Goal: Task Accomplishment & Management: Manage account settings

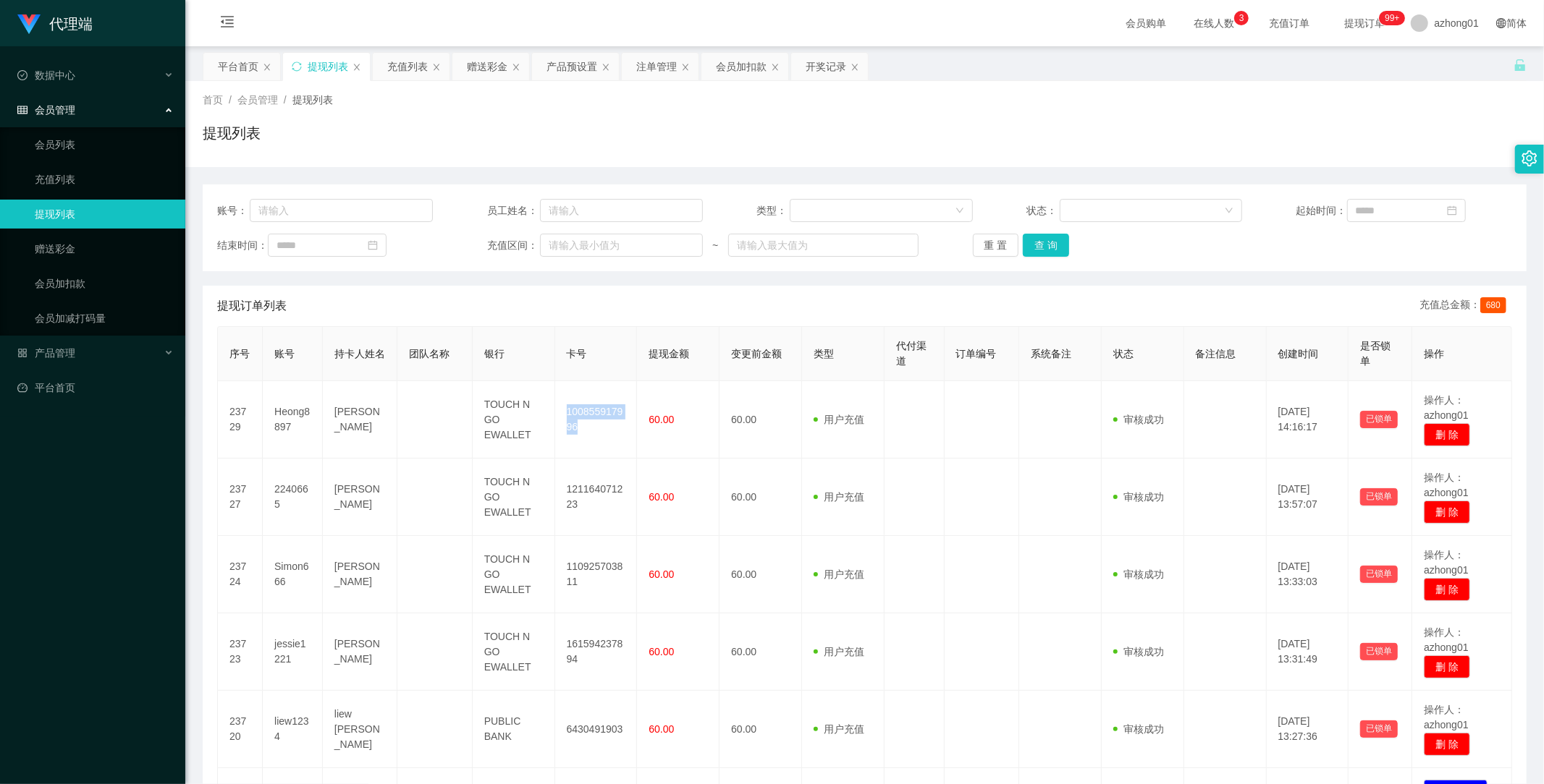
click at [70, 209] on link "提现列表" at bounding box center [104, 214] width 139 height 29
click at [299, 208] on input "text" at bounding box center [341, 210] width 183 height 23
paste input "Simon666"
type input "Simon666"
click at [1040, 241] on button "查 询" at bounding box center [1046, 245] width 46 height 23
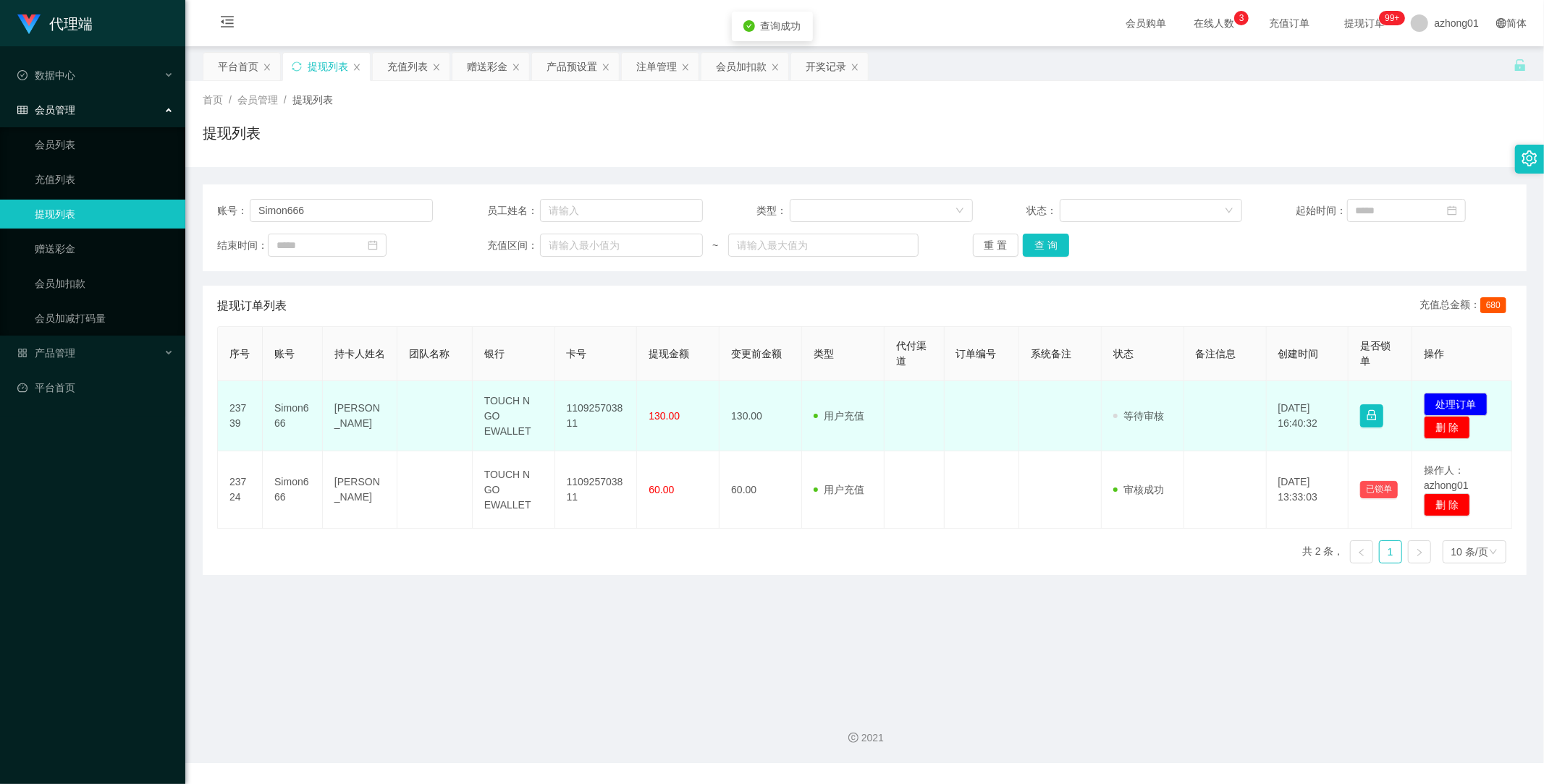
click at [594, 408] on td "110925703811" at bounding box center [596, 416] width 82 height 70
copy td "110925703811"
click at [1443, 399] on button "处理订单" at bounding box center [1456, 404] width 64 height 23
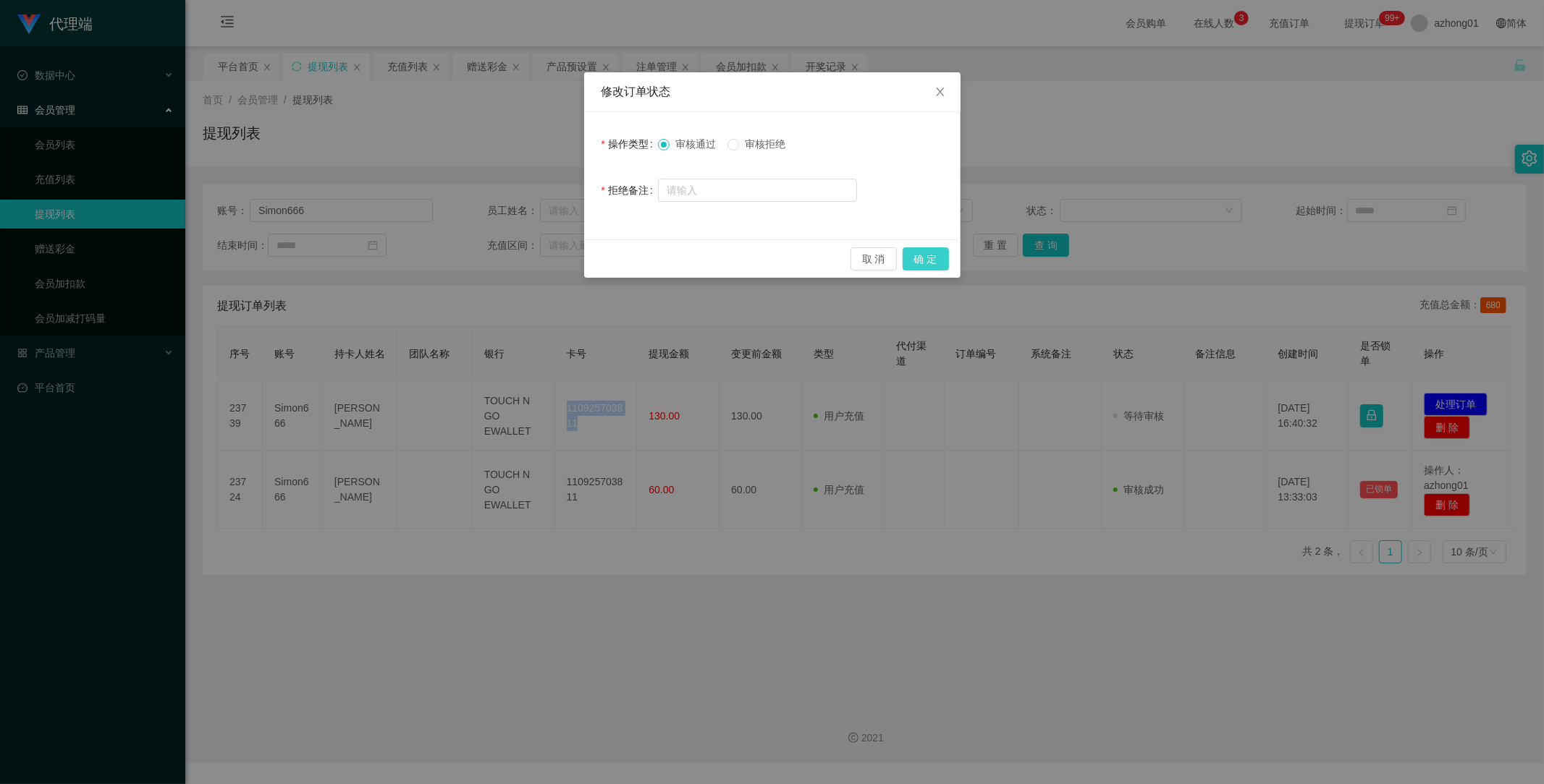
click at [943, 261] on button "确 定" at bounding box center [926, 259] width 46 height 23
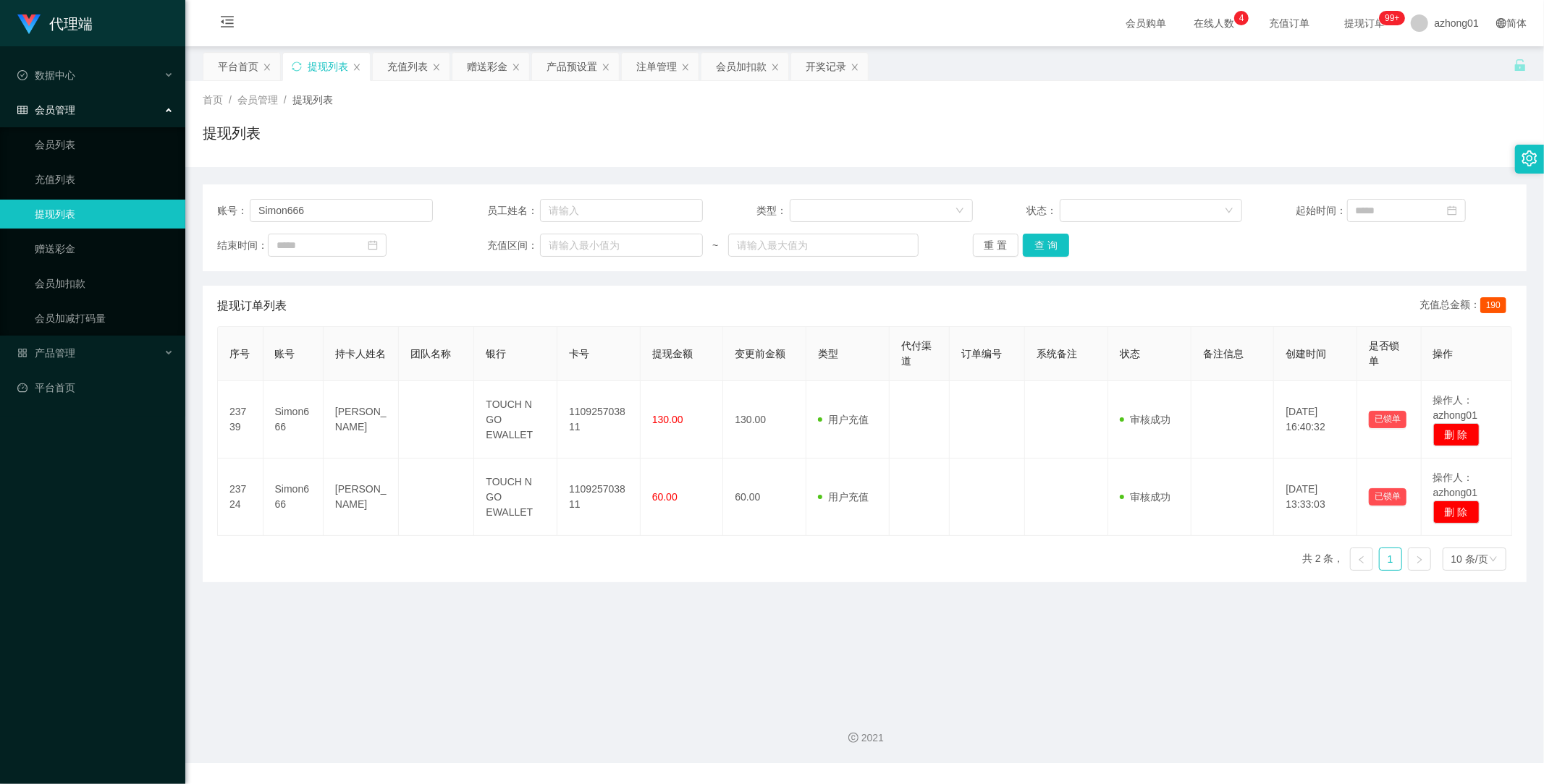
click at [784, 618] on main "关闭左侧 关闭右侧 关闭其它 刷新页面 平台首页 提现列表 充值列表 赠送彩金 产品预设置 注单管理 会员加扣款 开奖记录 首页 / 会员管理 / 提现列表 …" at bounding box center [865, 371] width 1359 height 650
drag, startPoint x: 307, startPoint y: 210, endPoint x: 126, endPoint y: 206, distance: 181.0
click at [126, 206] on section "代理端 数据中心 会员管理 会员列表 充值列表 提现列表 赠送彩金 会员加扣款 会员加减打码量 产品管理 平台首页 保存配置 重置配置 整体风格设置 主题色 …" at bounding box center [772, 381] width 1544 height 763
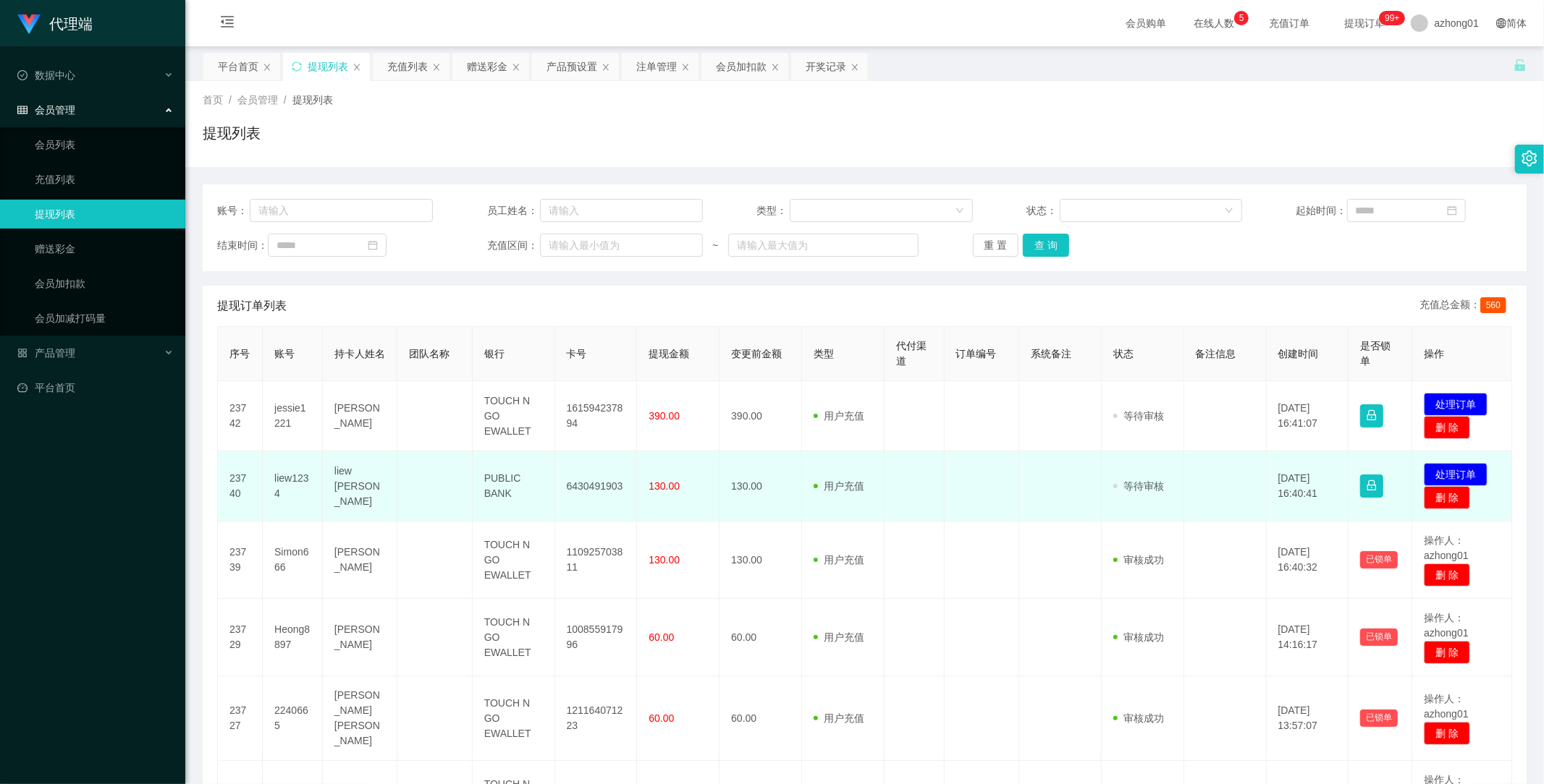
click at [577, 486] on td "6430491903" at bounding box center [596, 487] width 82 height 70
copy td "6430491903"
click at [1443, 469] on button "处理订单" at bounding box center [1456, 474] width 64 height 23
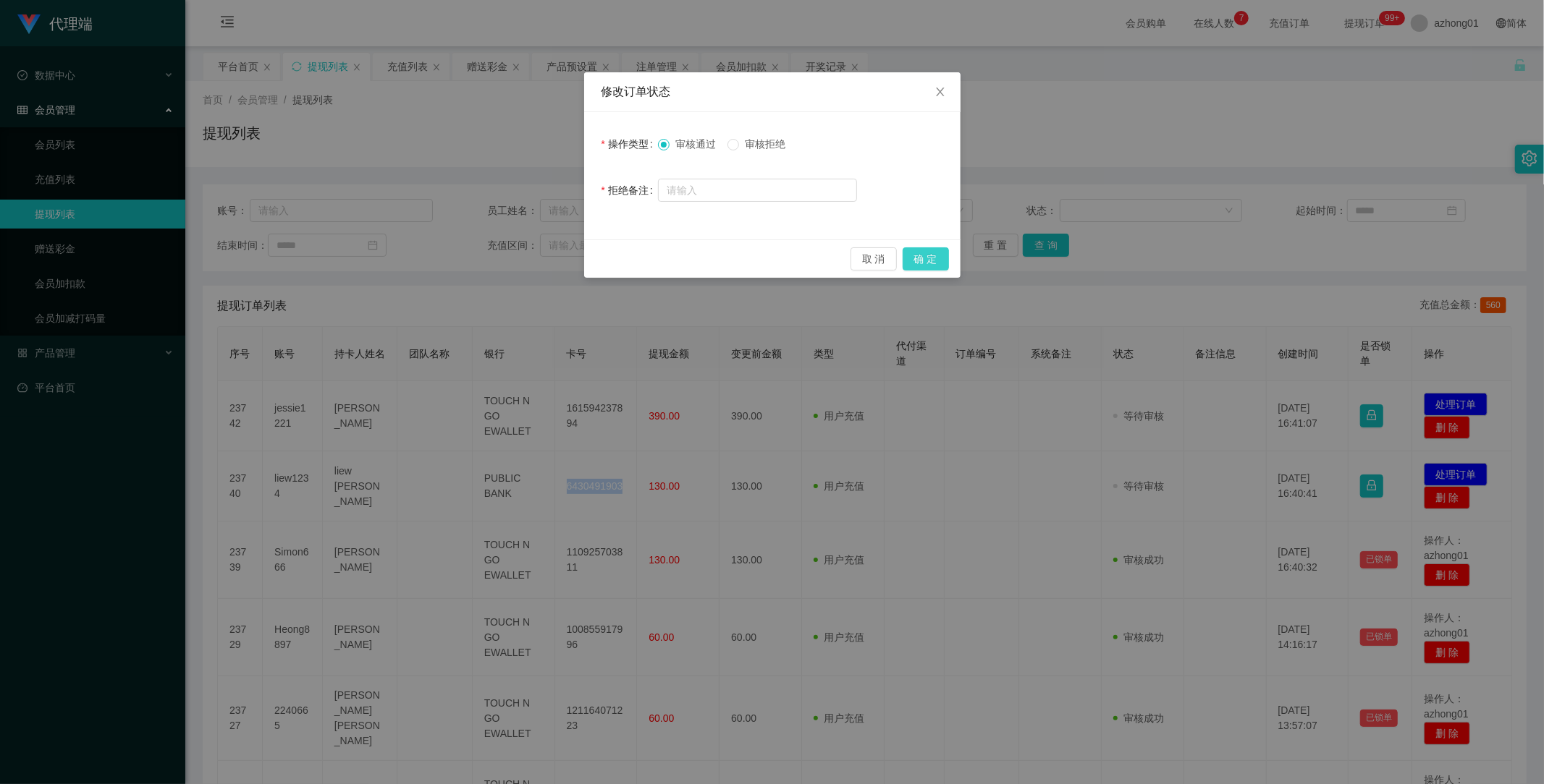
click at [928, 264] on button "确 定" at bounding box center [926, 259] width 46 height 23
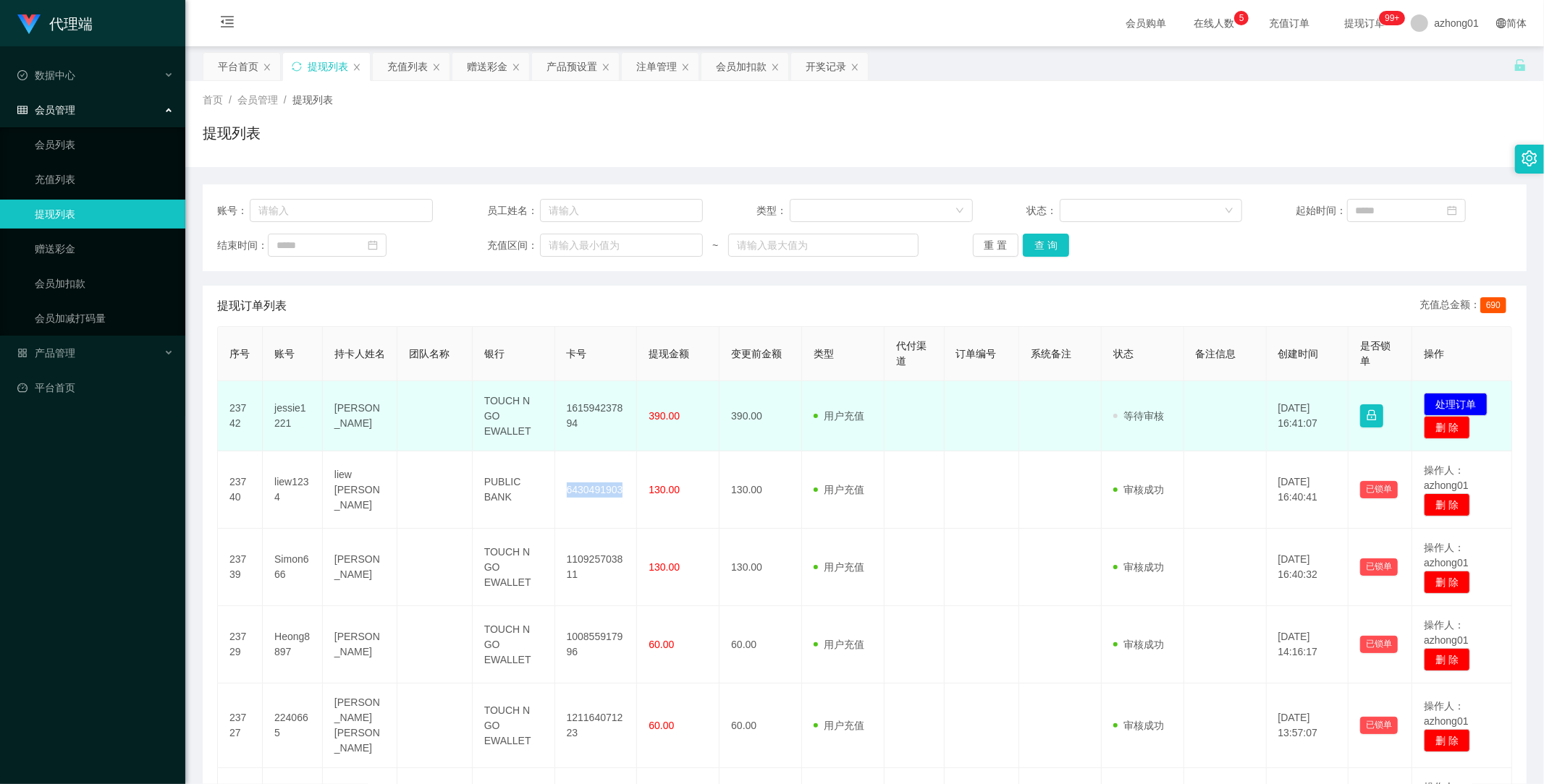
click at [587, 448] on td "161594237894" at bounding box center [596, 416] width 82 height 70
click at [1446, 400] on button "处理订单" at bounding box center [1456, 404] width 64 height 23
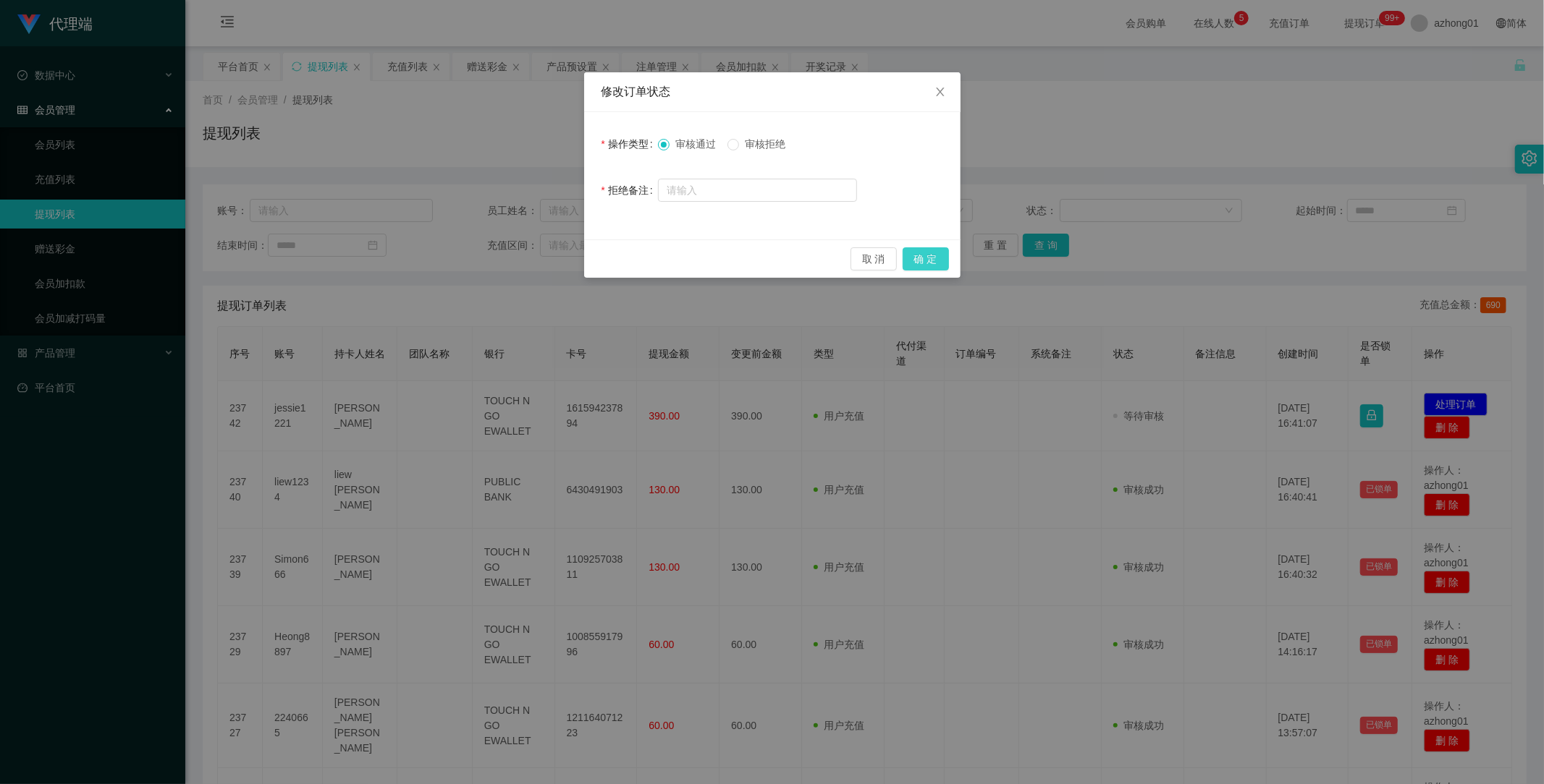
click at [940, 255] on button "确 定" at bounding box center [926, 259] width 46 height 23
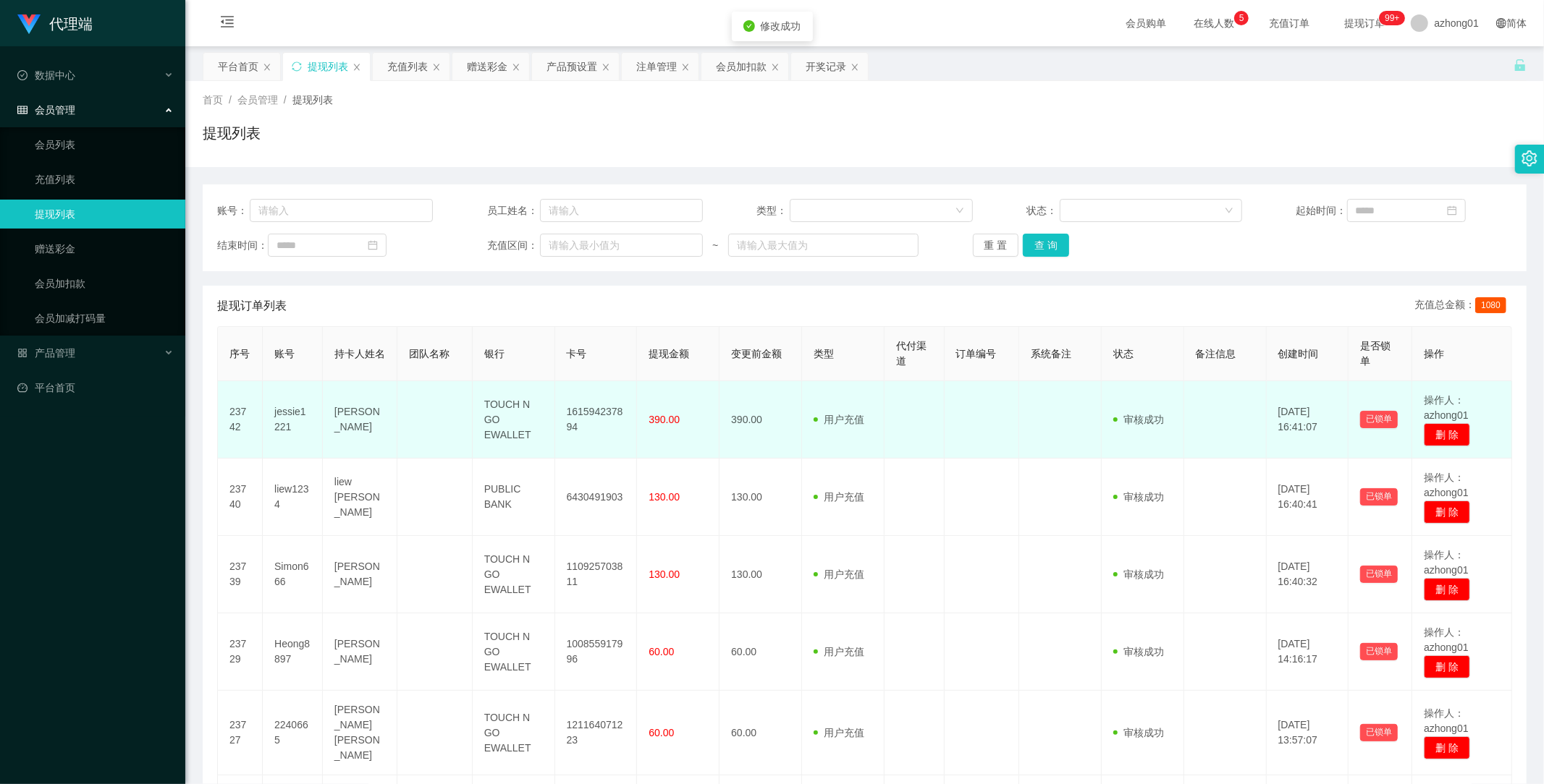
click at [581, 408] on td "161594237894" at bounding box center [596, 420] width 82 height 78
copy td "161594237894"
click at [581, 408] on td "161594237894" at bounding box center [596, 420] width 82 height 78
copy td "161594237894"
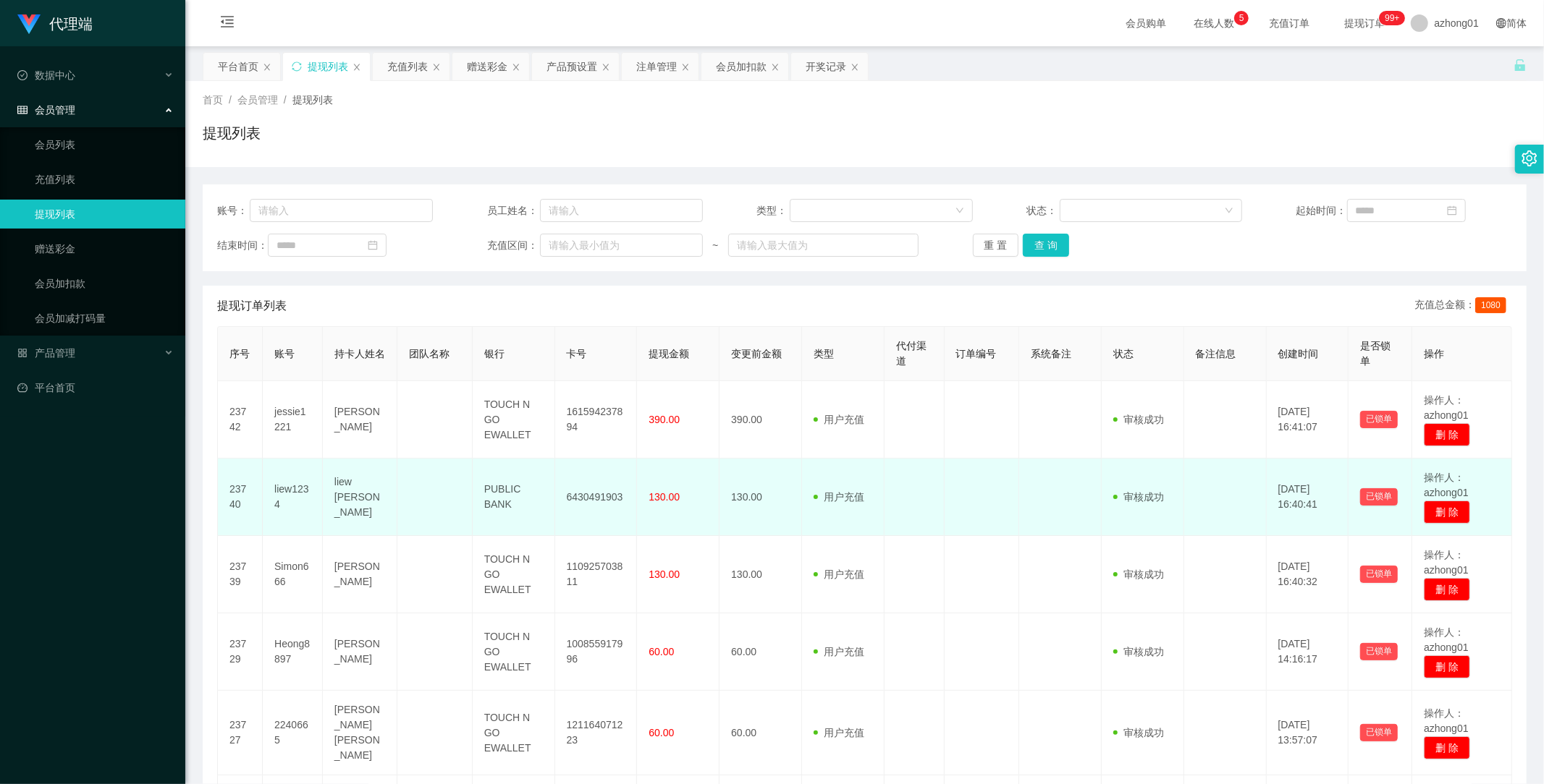
click at [754, 461] on td "130.00" at bounding box center [760, 497] width 82 height 78
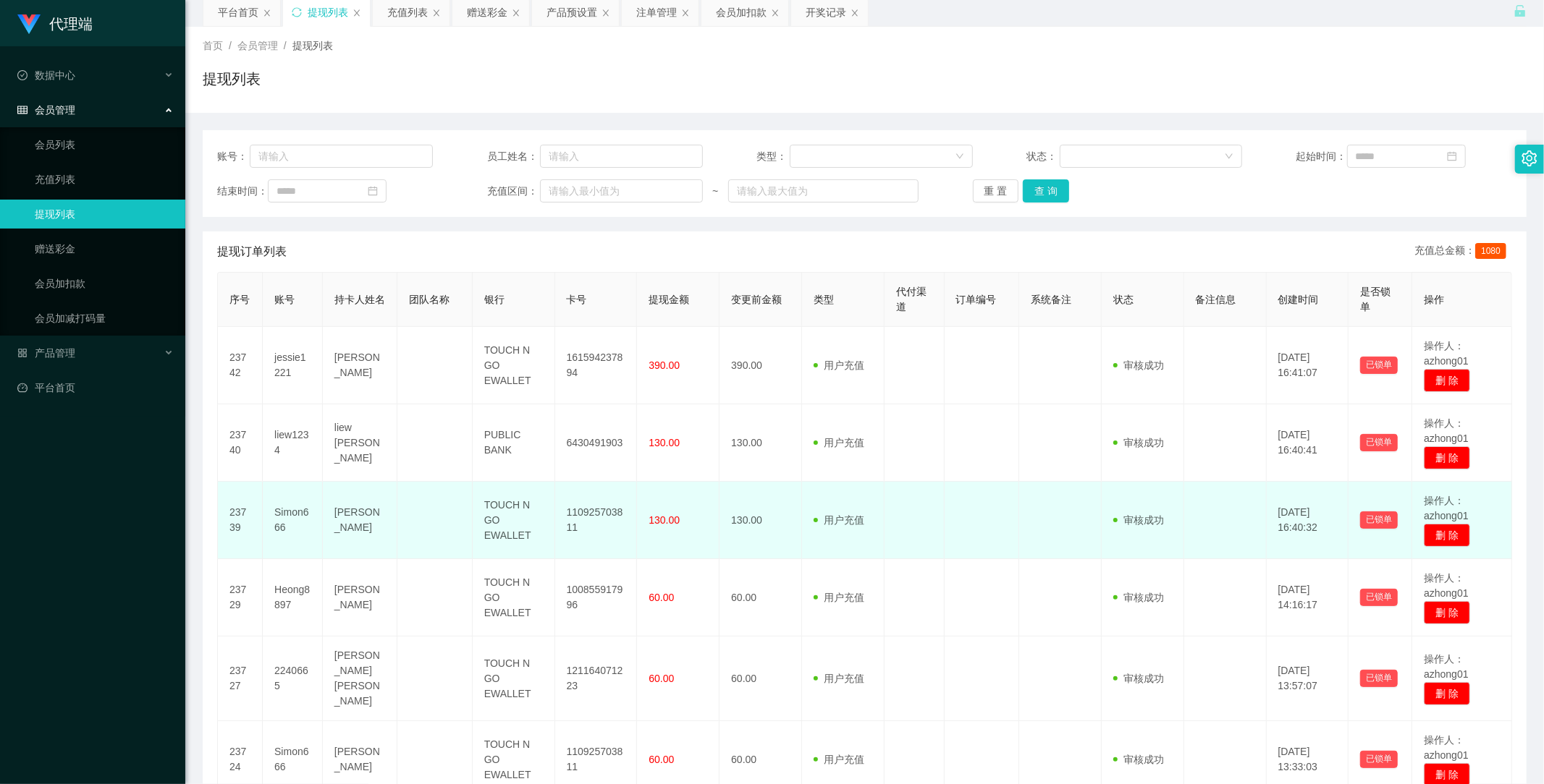
scroll to position [81, 0]
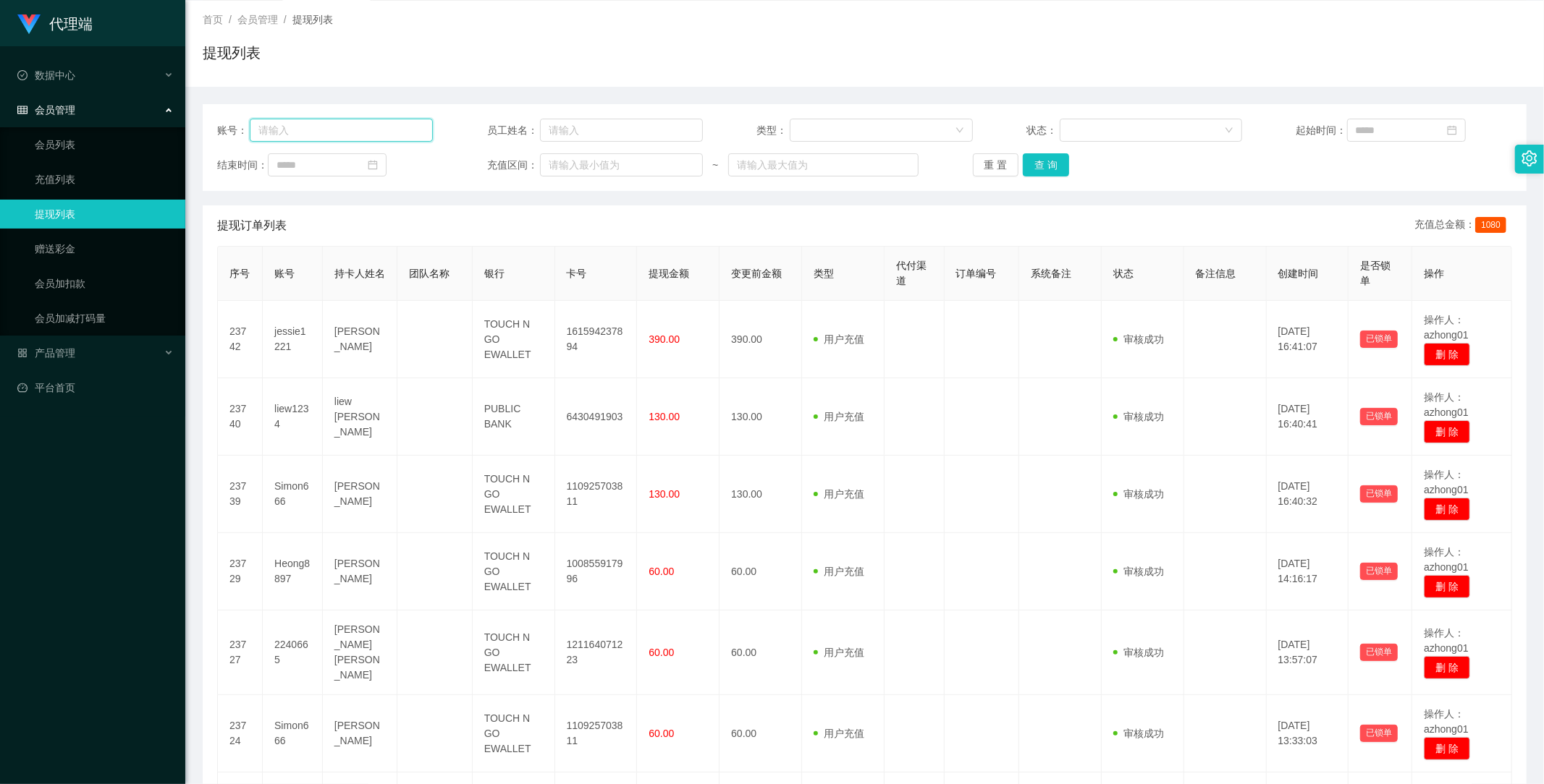
click at [317, 131] on input "text" at bounding box center [341, 129] width 183 height 23
paste input "2240665"
type input "2240665"
click at [1037, 164] on button "查 询" at bounding box center [1046, 165] width 46 height 23
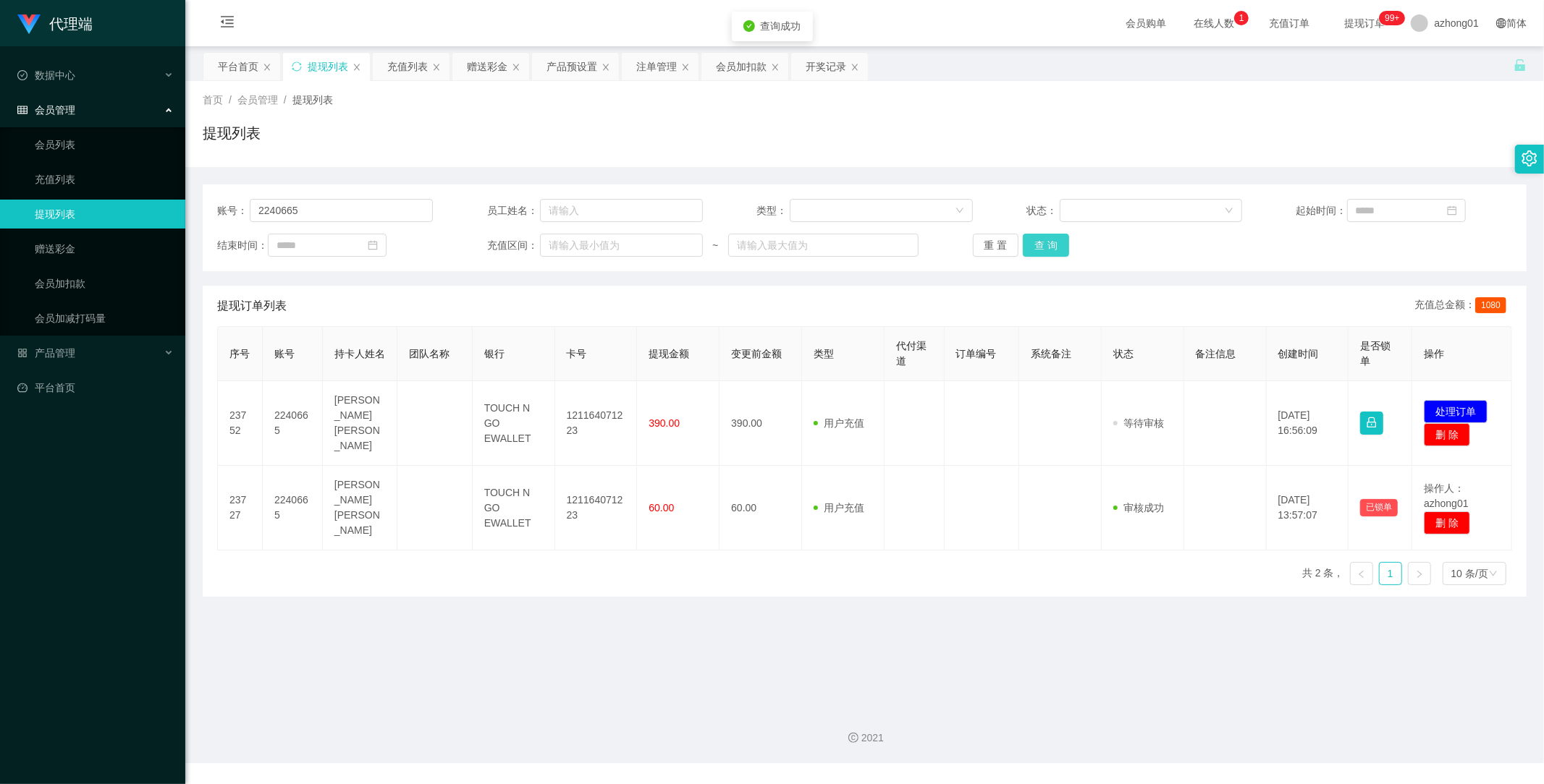
scroll to position [0, 0]
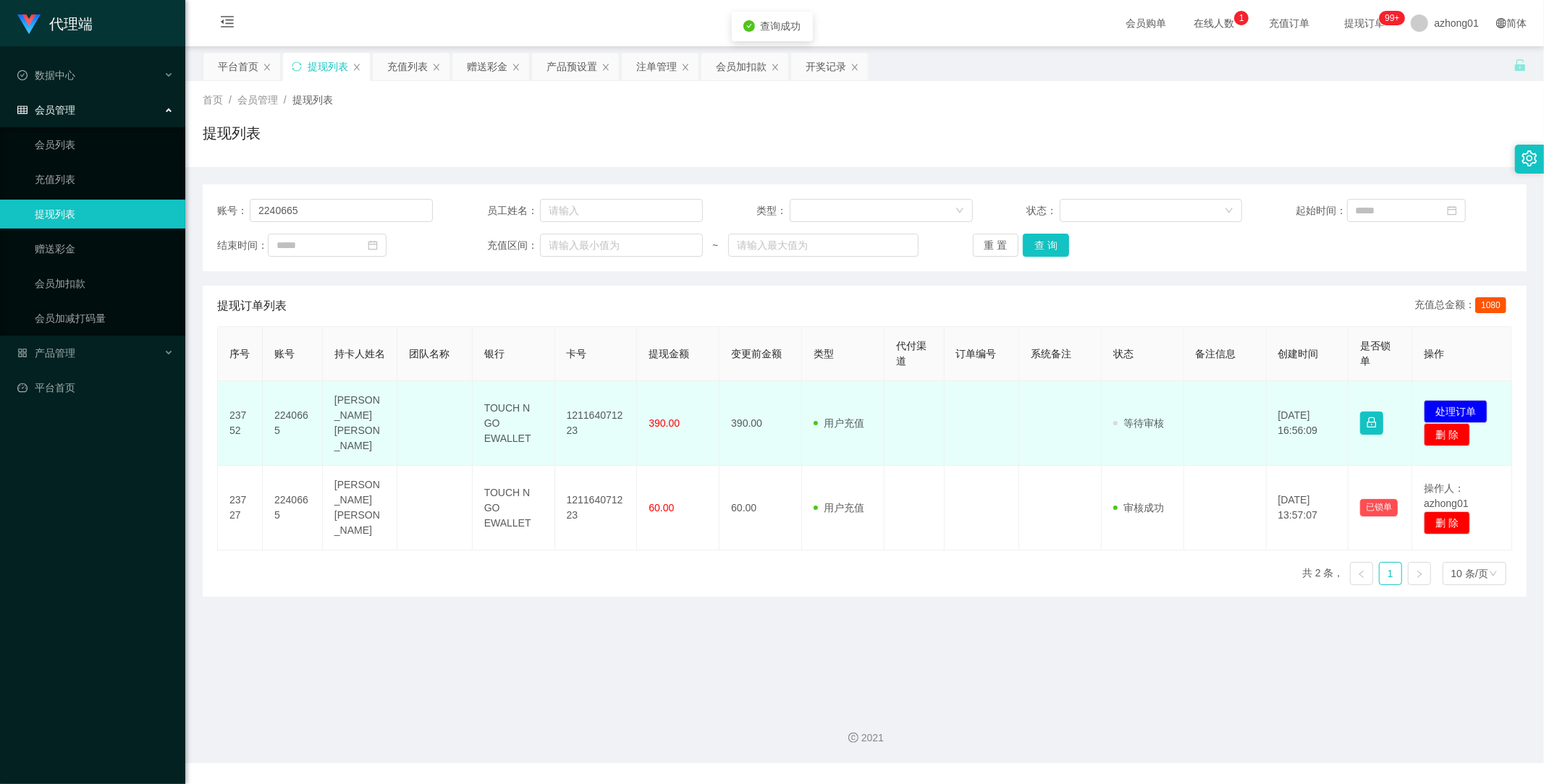
click at [588, 409] on td "121164071223" at bounding box center [596, 424] width 82 height 85
copy td "121164071223"
click at [1461, 400] on button "处理订单" at bounding box center [1456, 412] width 64 height 23
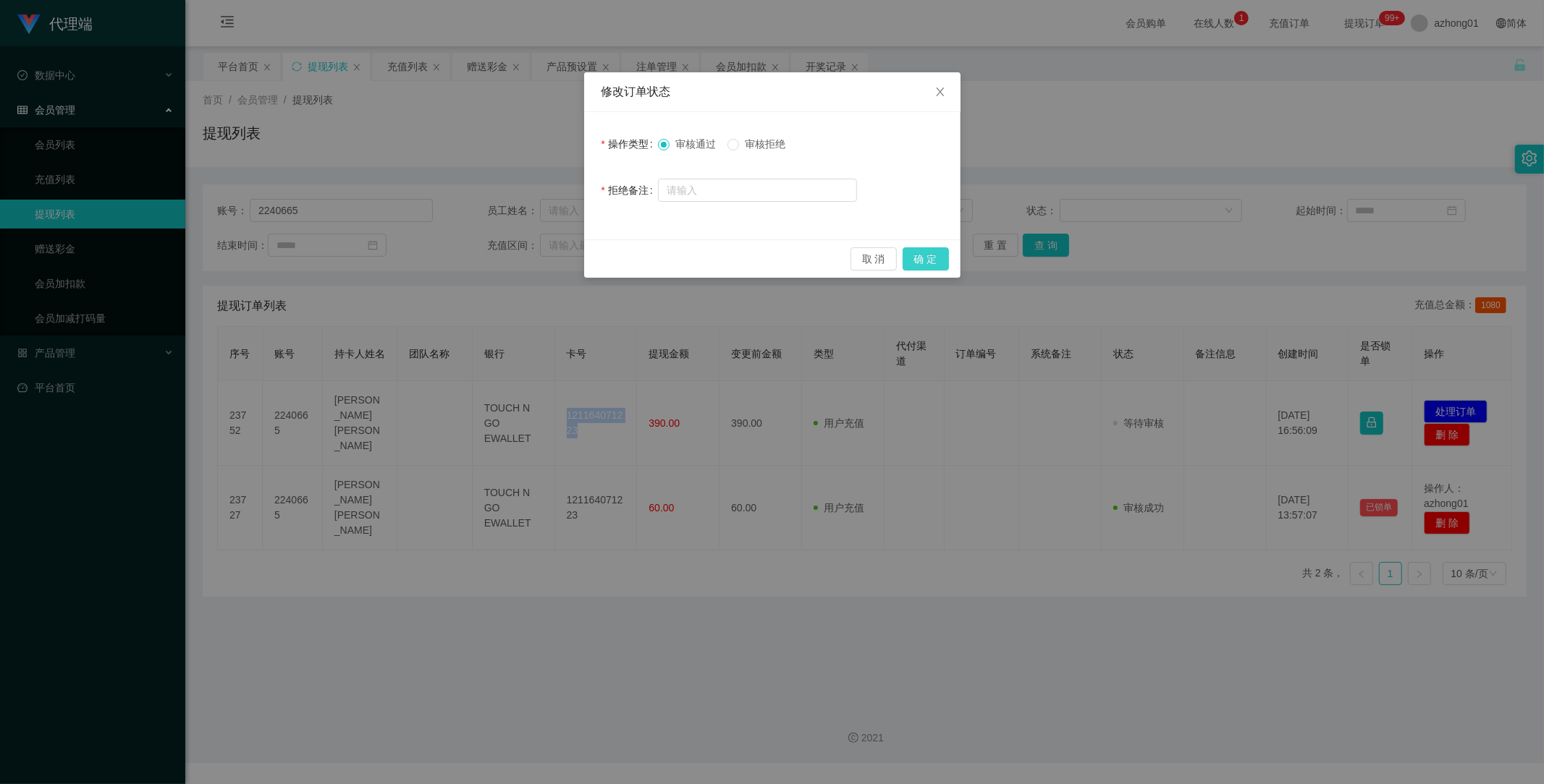
click at [925, 259] on button "确 定" at bounding box center [926, 259] width 46 height 23
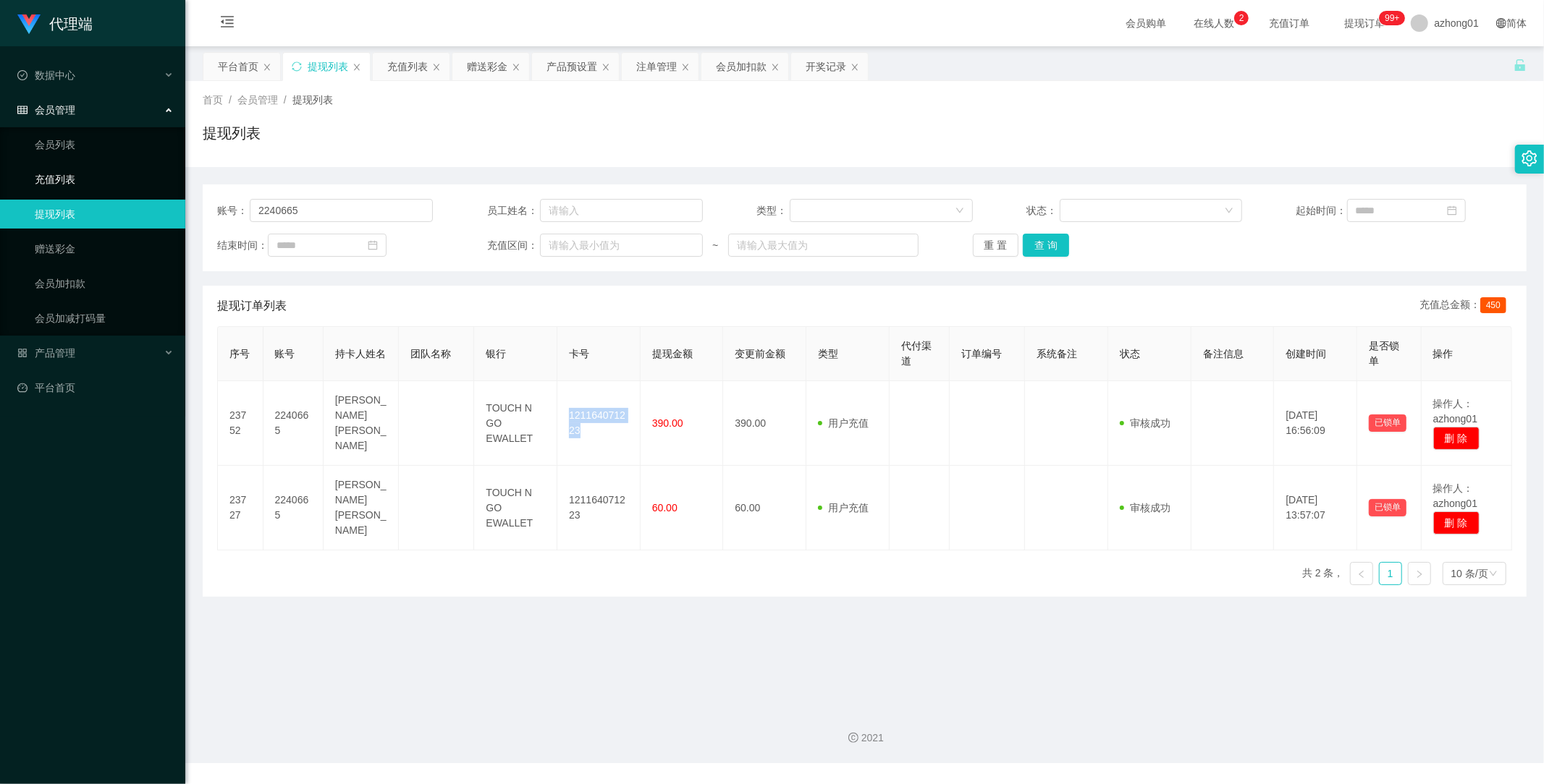
click at [78, 179] on link "充值列表" at bounding box center [104, 179] width 139 height 29
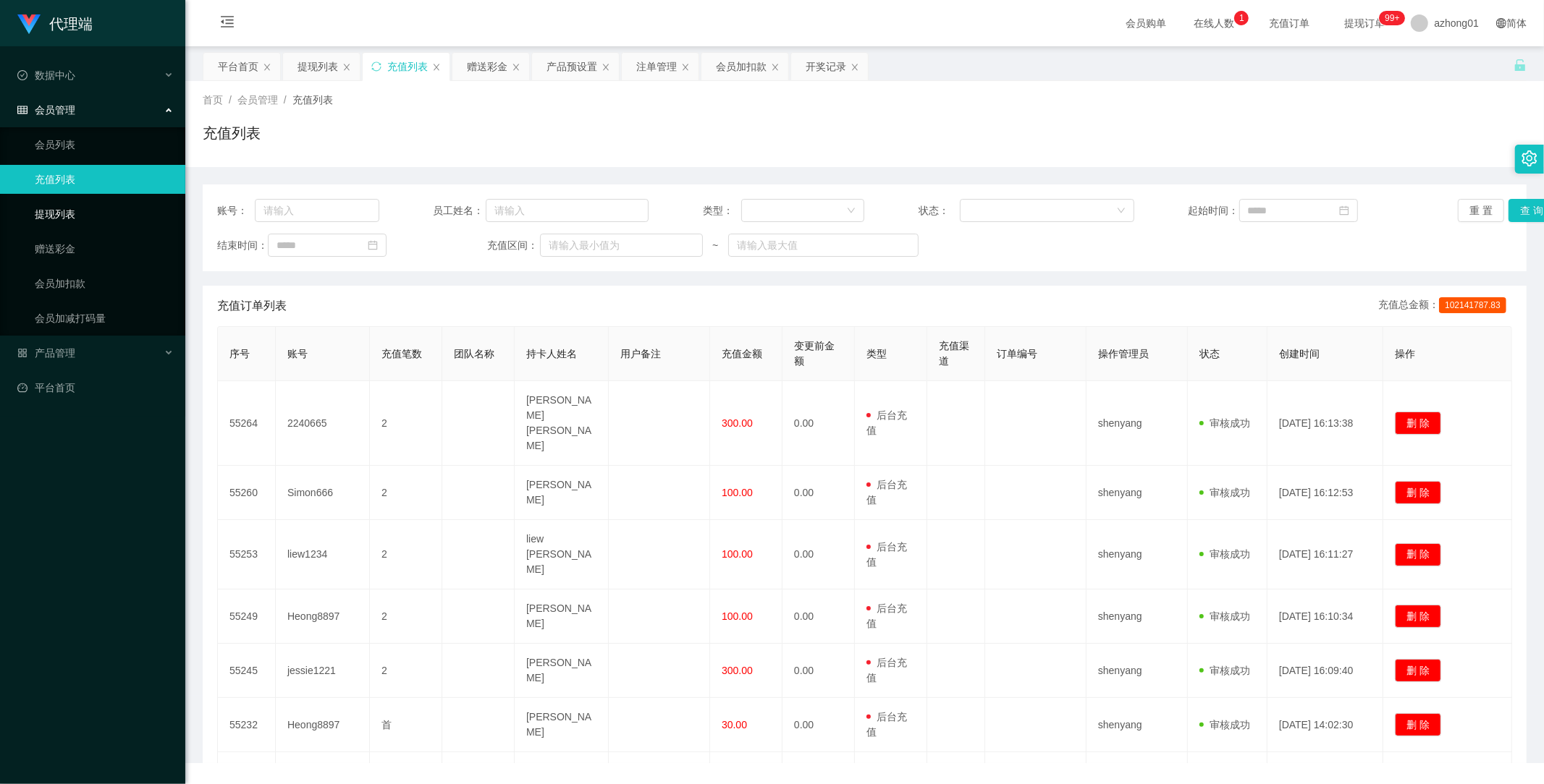
click at [65, 213] on link "提现列表" at bounding box center [104, 214] width 139 height 29
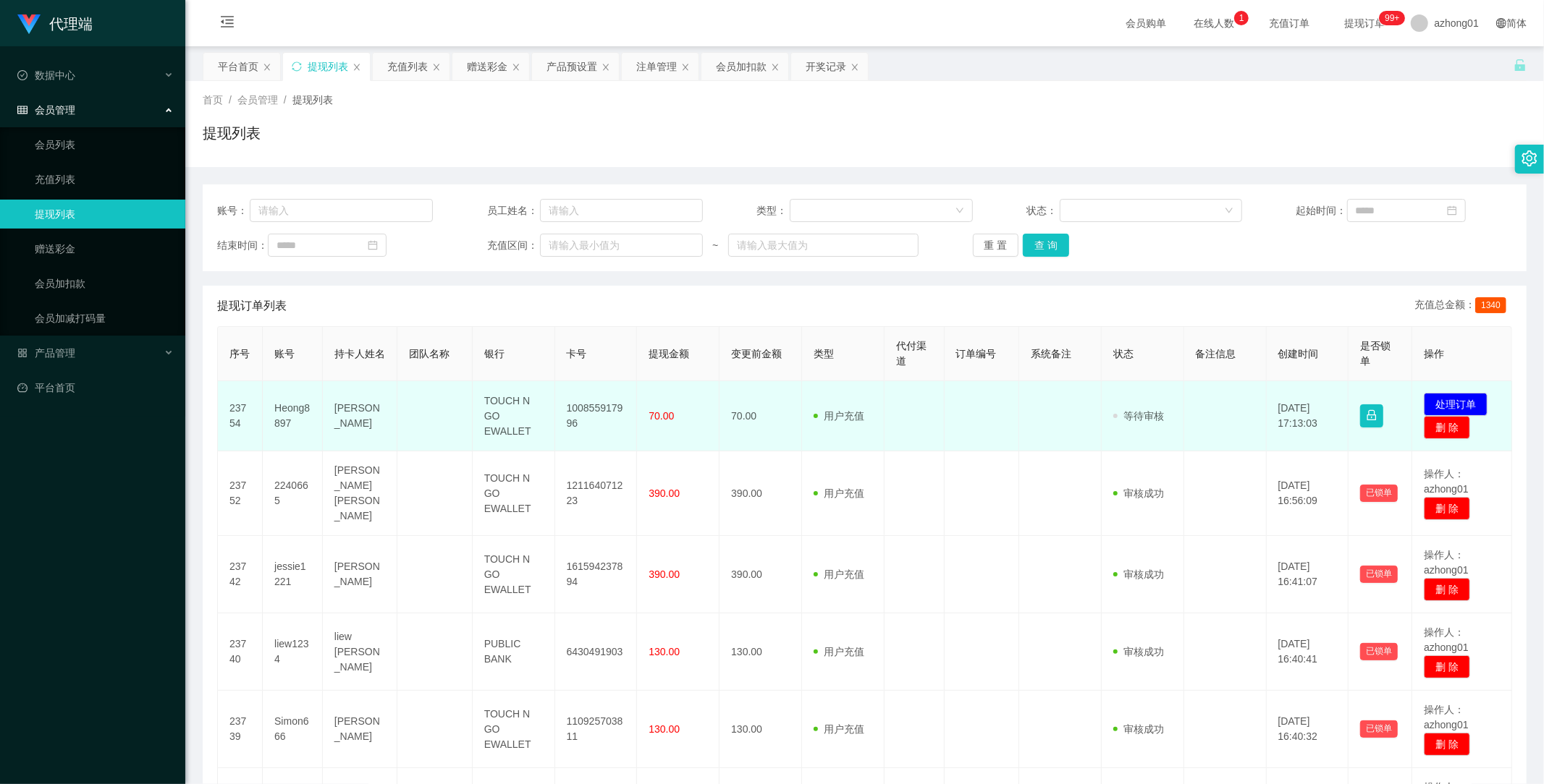
click at [287, 413] on td "Heong8897" at bounding box center [293, 416] width 60 height 70
copy td "Heong8897"
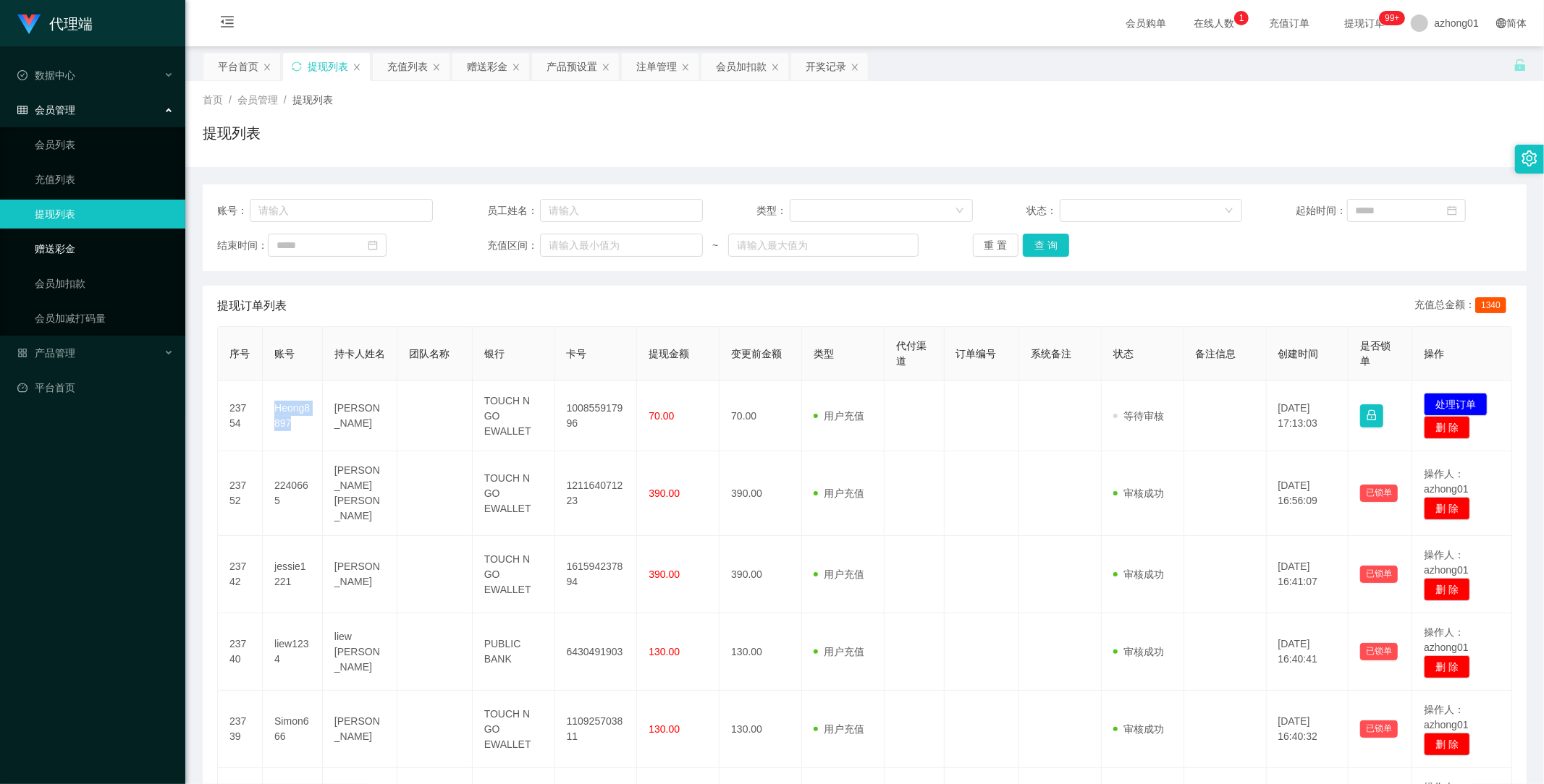
click at [65, 241] on link "赠送彩金" at bounding box center [104, 249] width 139 height 29
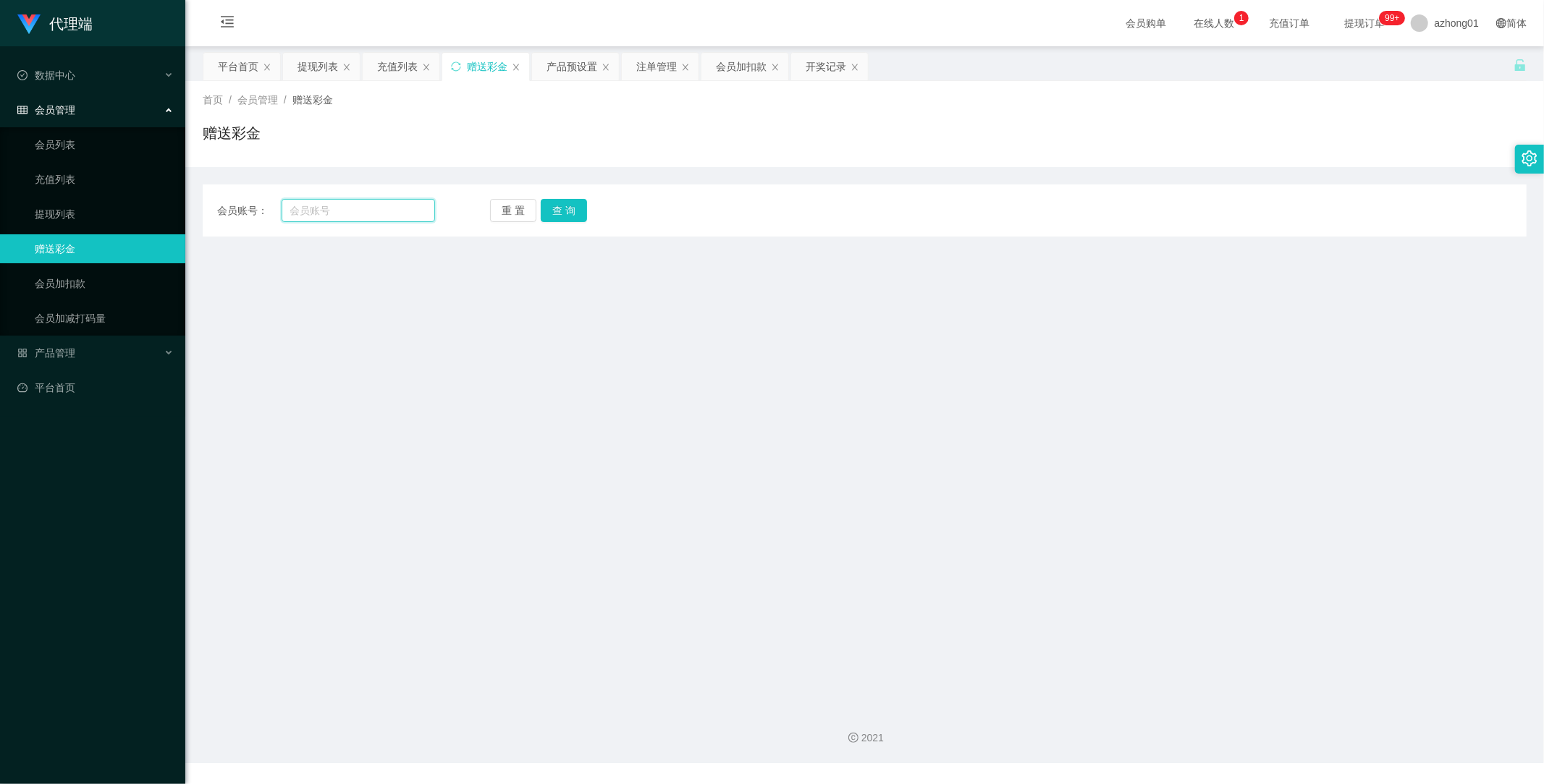
click at [356, 208] on input "text" at bounding box center [358, 210] width 154 height 23
paste input "Heong8897"
type input "Heong8897"
click at [574, 214] on button "查 询" at bounding box center [564, 210] width 46 height 23
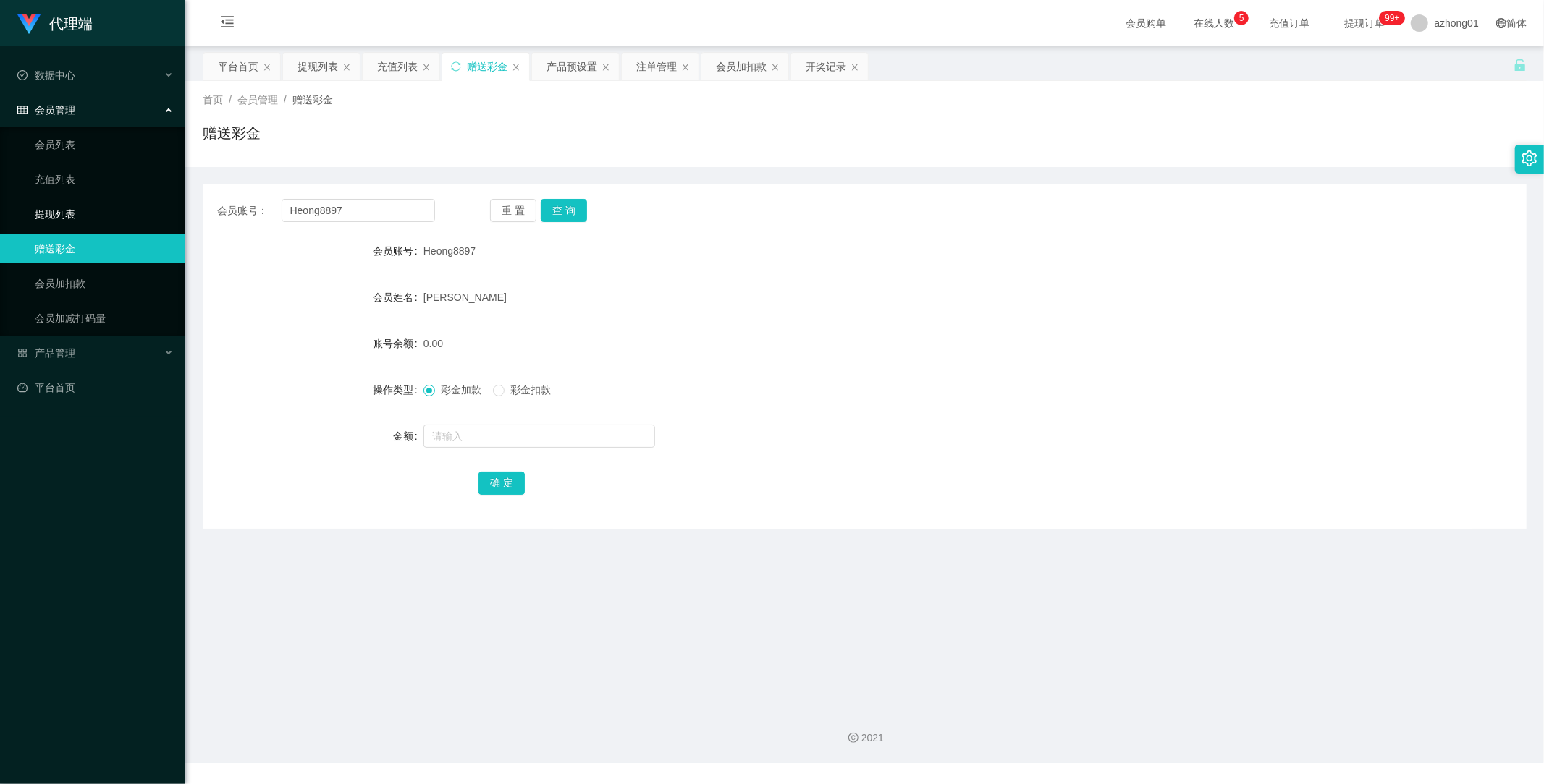
click at [70, 217] on link "提现列表" at bounding box center [104, 214] width 139 height 29
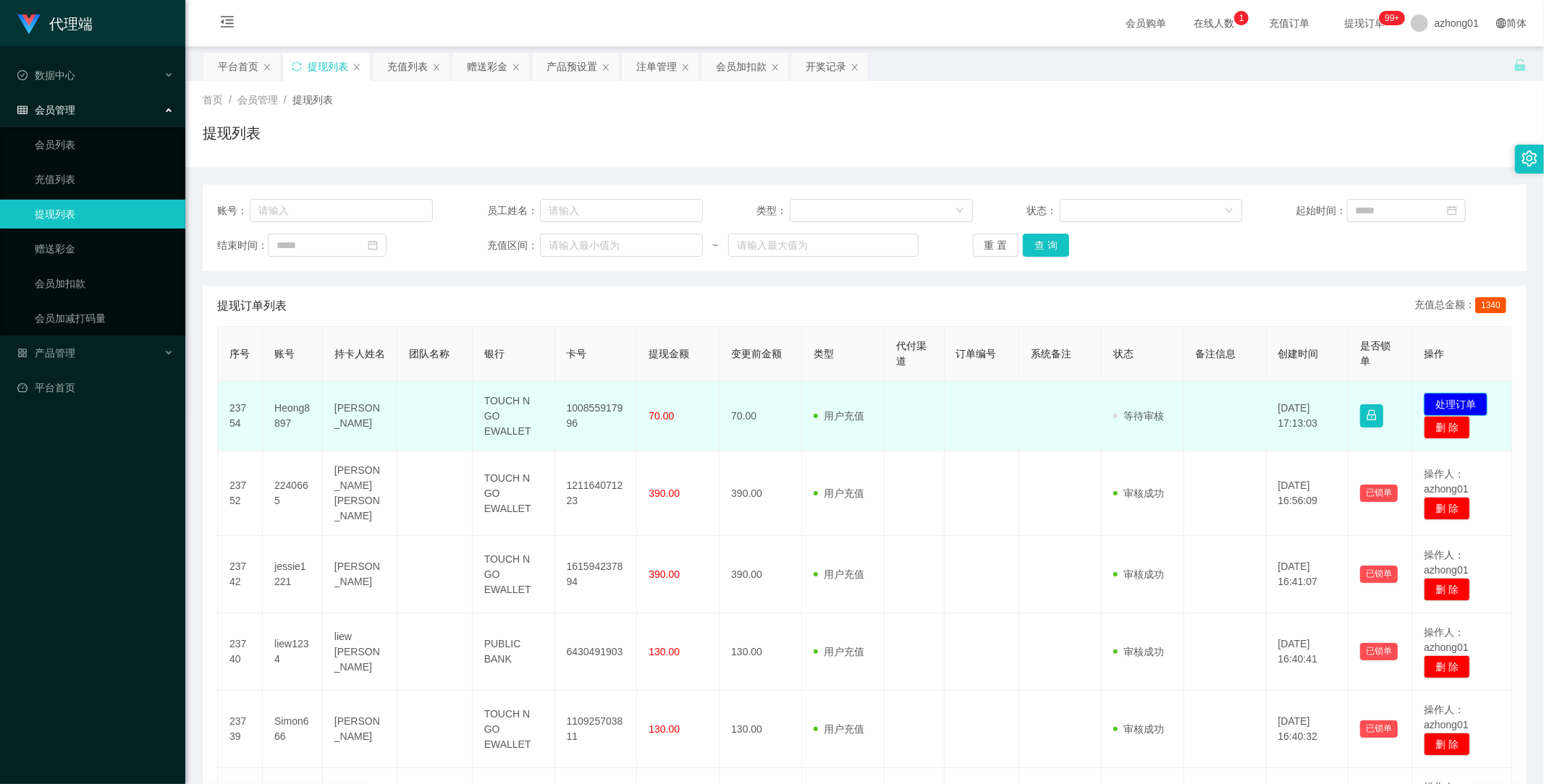
click at [1462, 405] on button "处理订单" at bounding box center [1456, 404] width 64 height 23
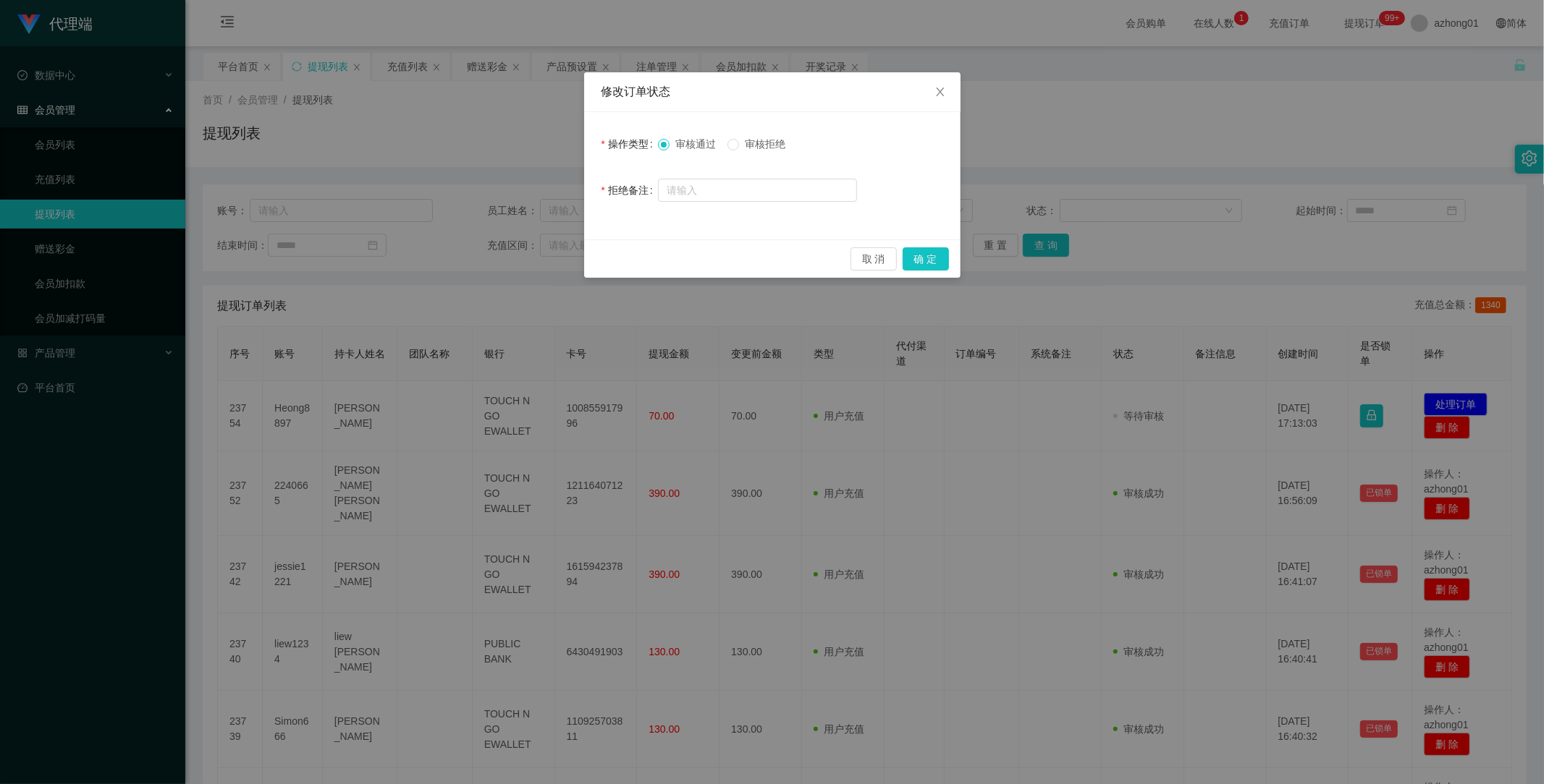
click at [765, 143] on span "审核拒绝" at bounding box center [764, 144] width 52 height 11
click at [925, 257] on button "确 定" at bounding box center [926, 259] width 46 height 23
